Goal: Task Accomplishment & Management: Complete application form

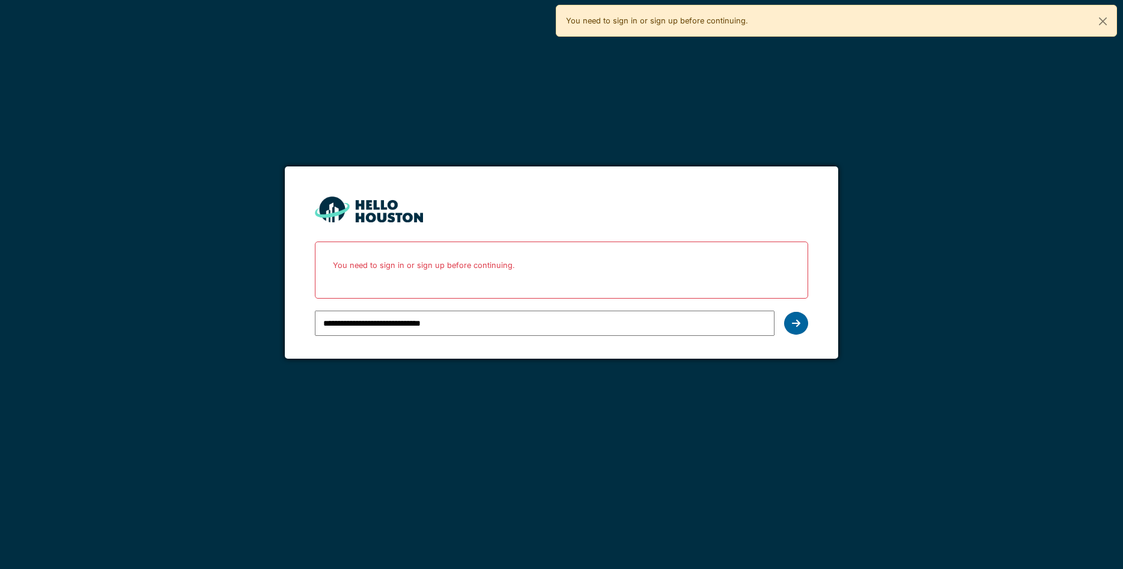
click at [798, 327] on icon at bounding box center [796, 324] width 8 height 10
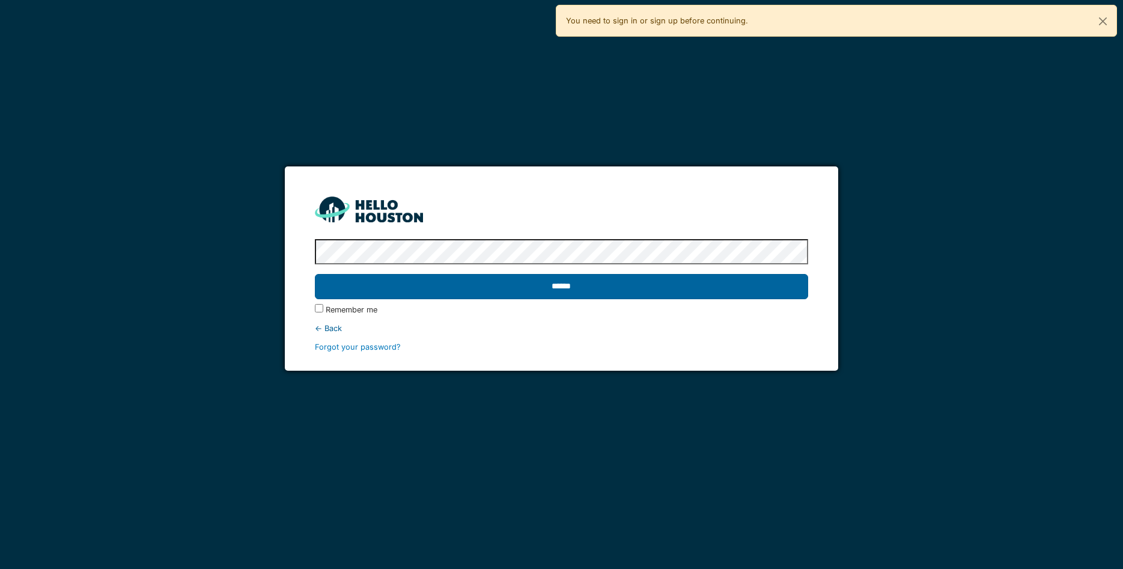
click at [502, 293] on input "******" at bounding box center [562, 286] width 494 height 25
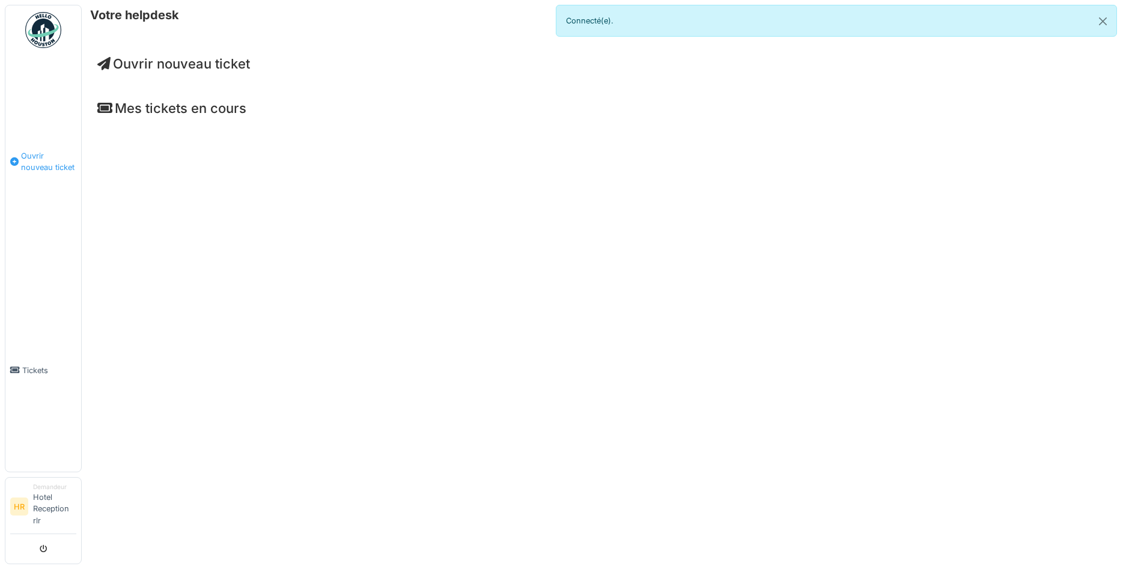
click at [32, 176] on link "Ouvrir nouveau ticket" at bounding box center [43, 162] width 76 height 215
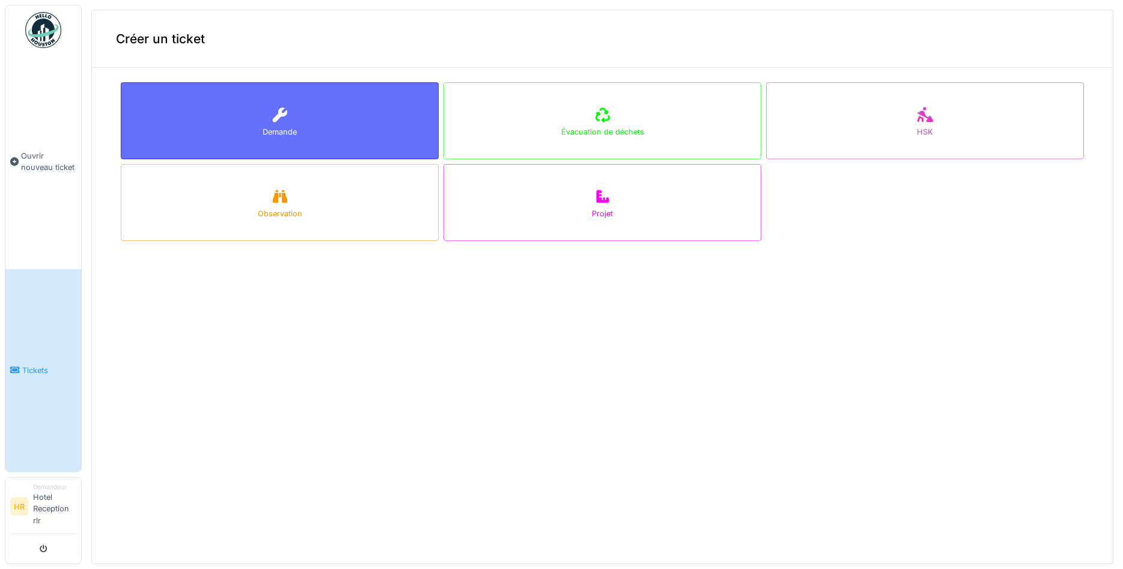
click at [258, 126] on div "Demande" at bounding box center [280, 120] width 318 height 77
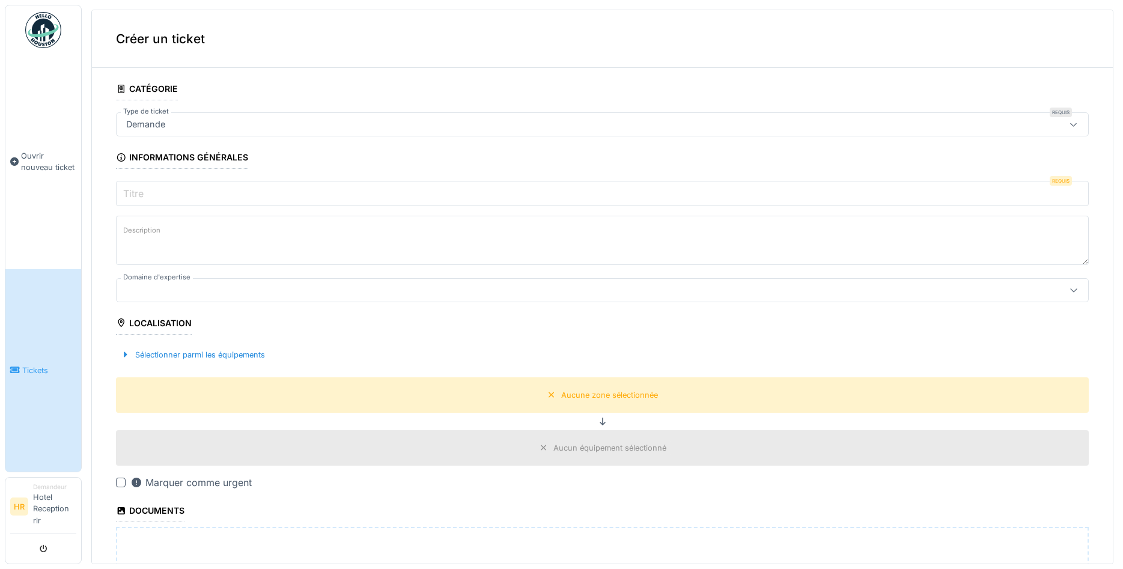
click at [182, 126] on div "Demande" at bounding box center [549, 124] width 857 height 13
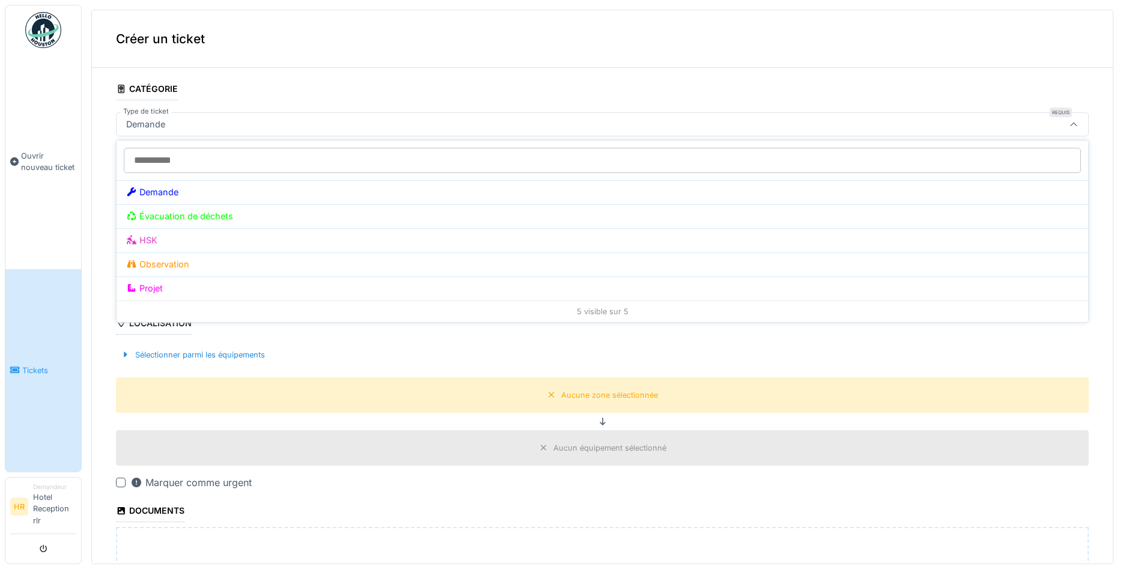
click at [200, 130] on div "Demande" at bounding box center [549, 124] width 857 height 13
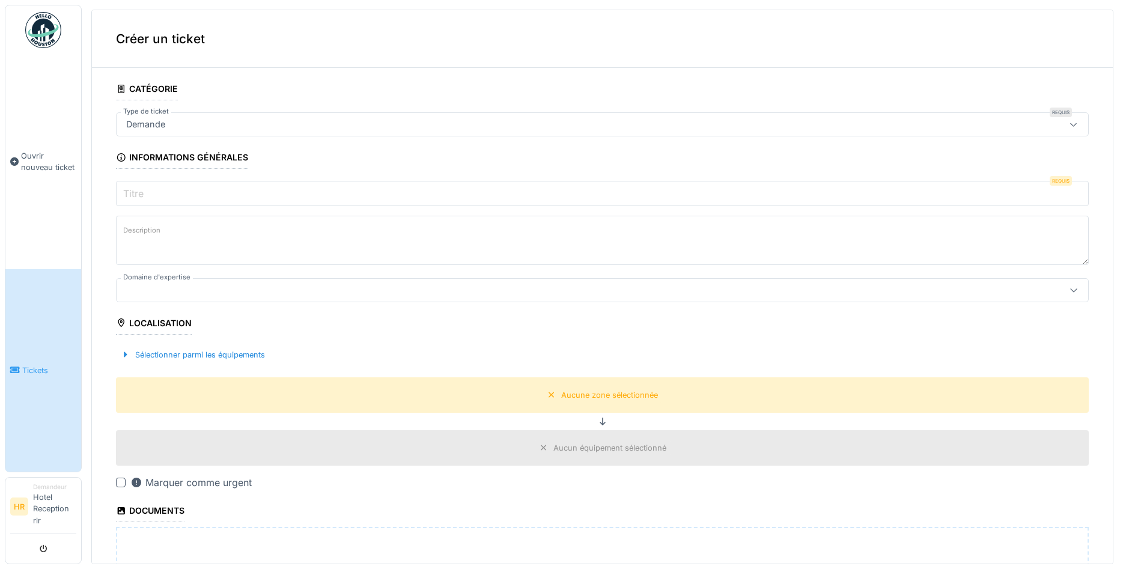
click at [162, 203] on input "Titre" at bounding box center [602, 193] width 973 height 25
